Goal: Check status: Check status

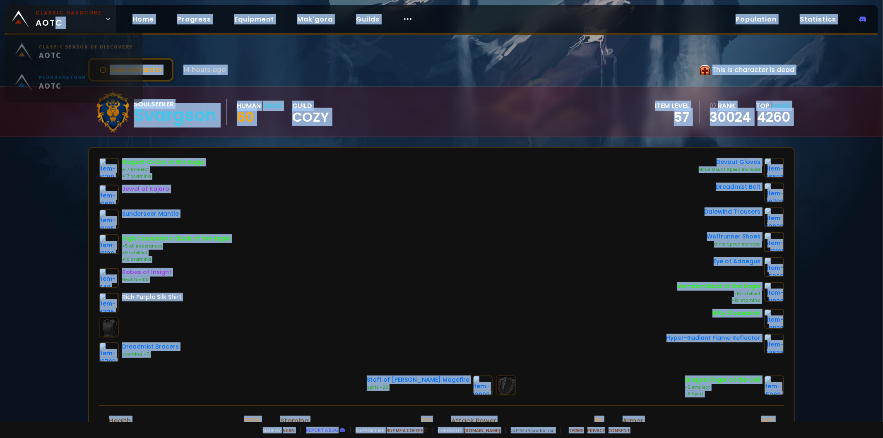
click at [57, 28] on body "Classic Hardcore AOTC Home Progress Equipment Mak'gora Guilds Population Statis…" at bounding box center [441, 219] width 883 height 438
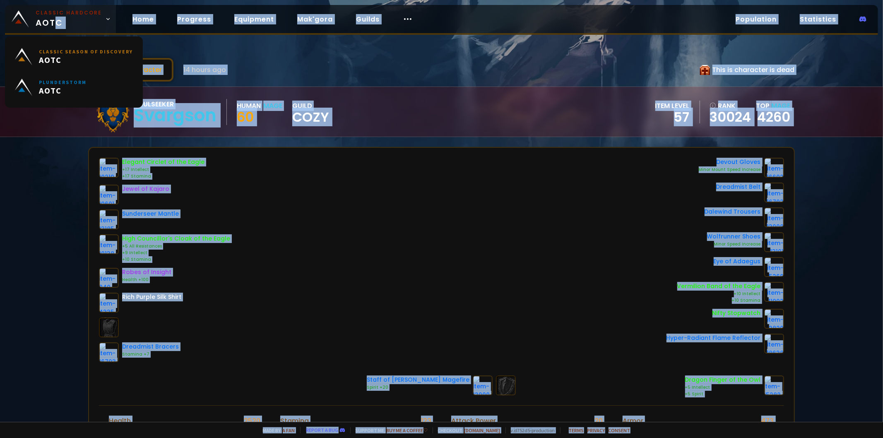
click at [68, 27] on span "Classic Hardcore AOTC" at bounding box center [69, 19] width 66 height 20
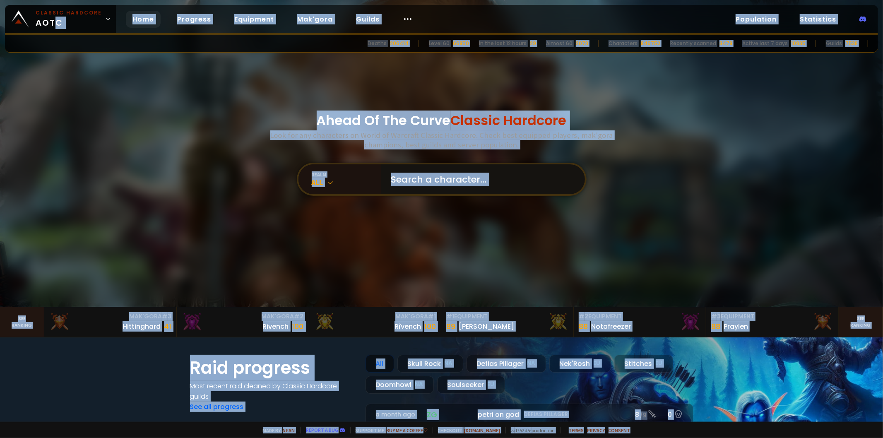
click at [473, 180] on input "text" at bounding box center [480, 179] width 189 height 30
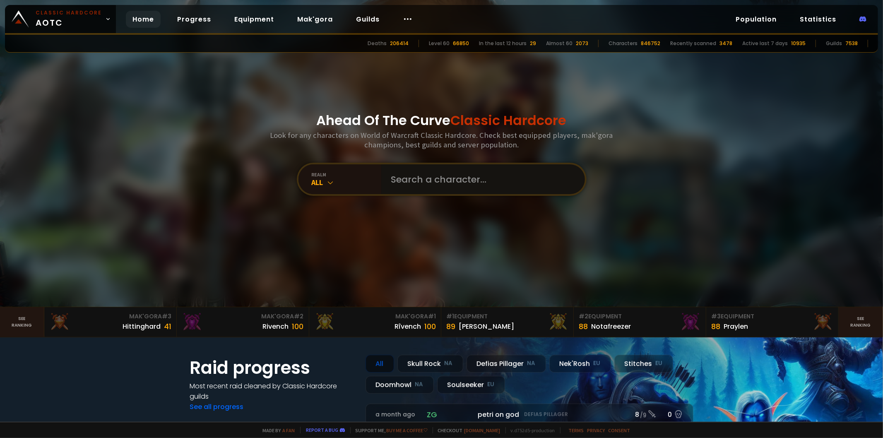
click at [473, 180] on input "text" at bounding box center [480, 179] width 189 height 30
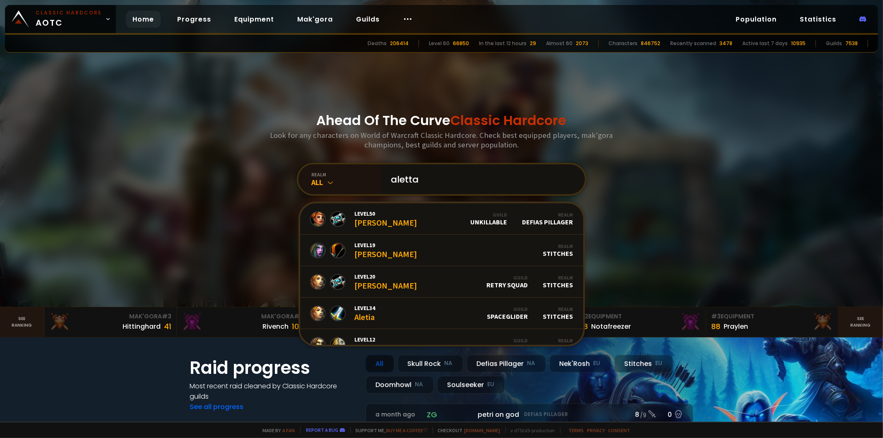
type input "alettaa"
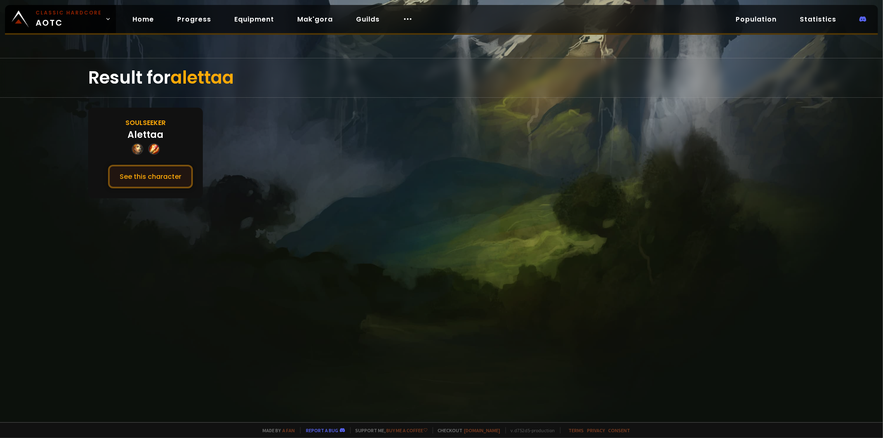
click at [181, 179] on button "See this character" at bounding box center [150, 177] width 85 height 24
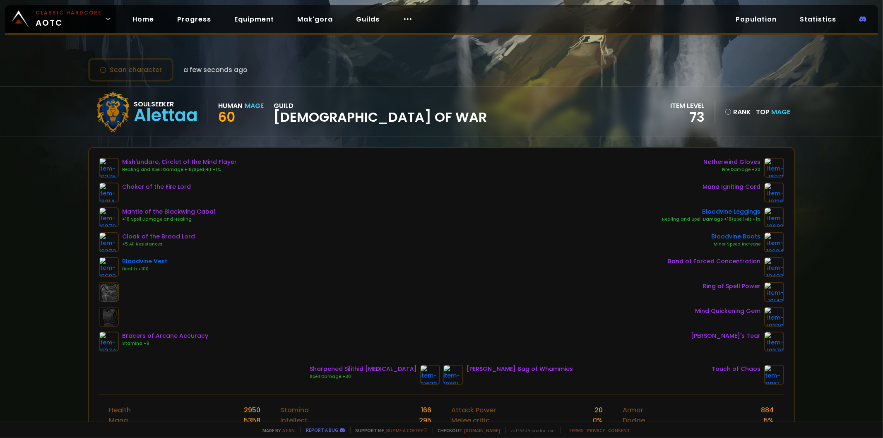
scroll to position [46, 0]
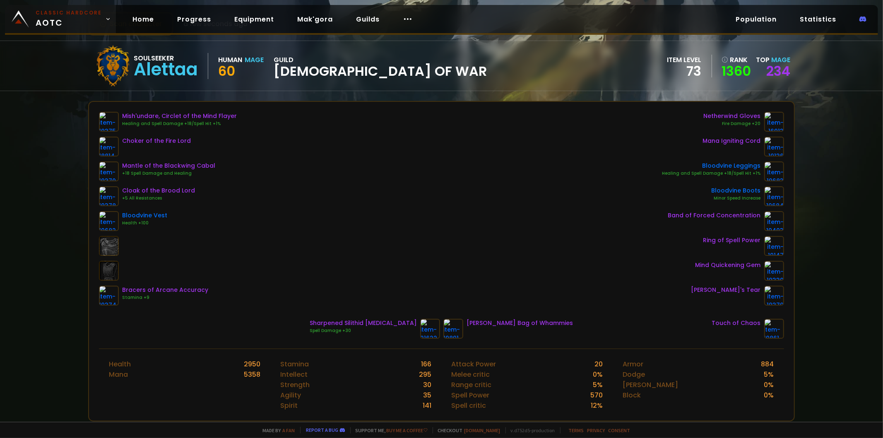
click at [71, 20] on span "Classic Hardcore AOTC" at bounding box center [69, 19] width 66 height 20
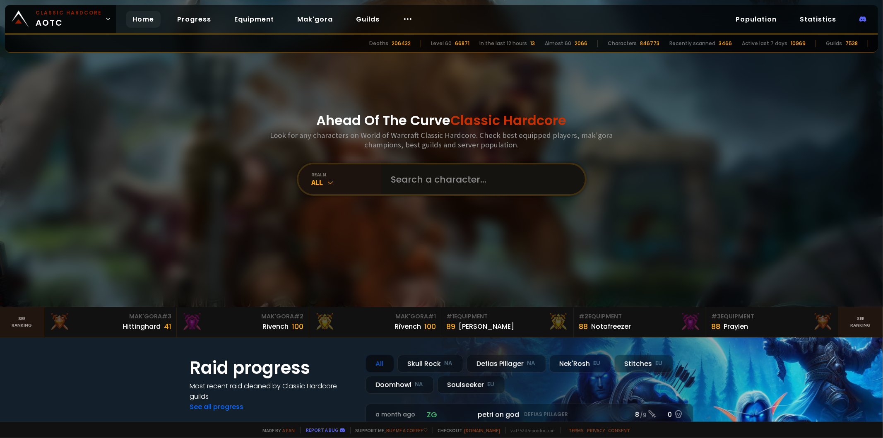
click at [438, 183] on input "text" at bounding box center [480, 179] width 189 height 30
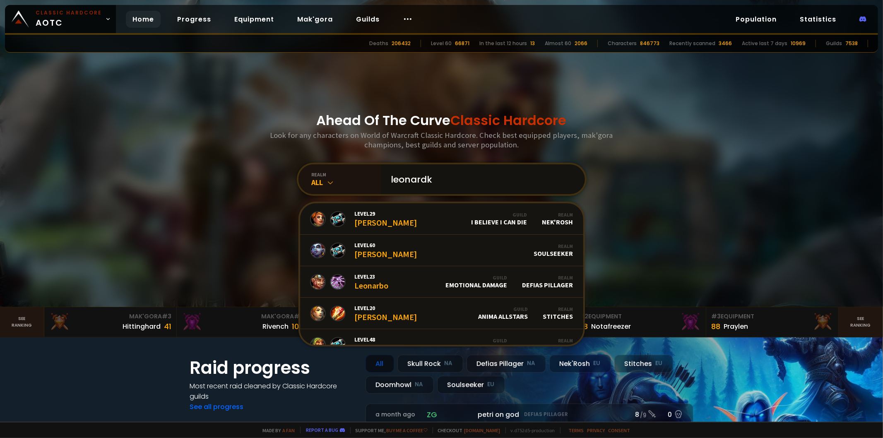
type input "leonardkl"
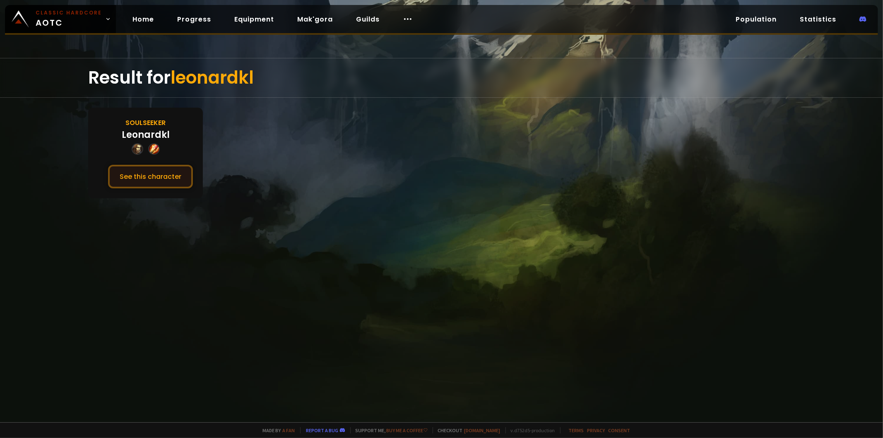
click at [173, 173] on button "See this character" at bounding box center [150, 177] width 85 height 24
